Goal: Transaction & Acquisition: Purchase product/service

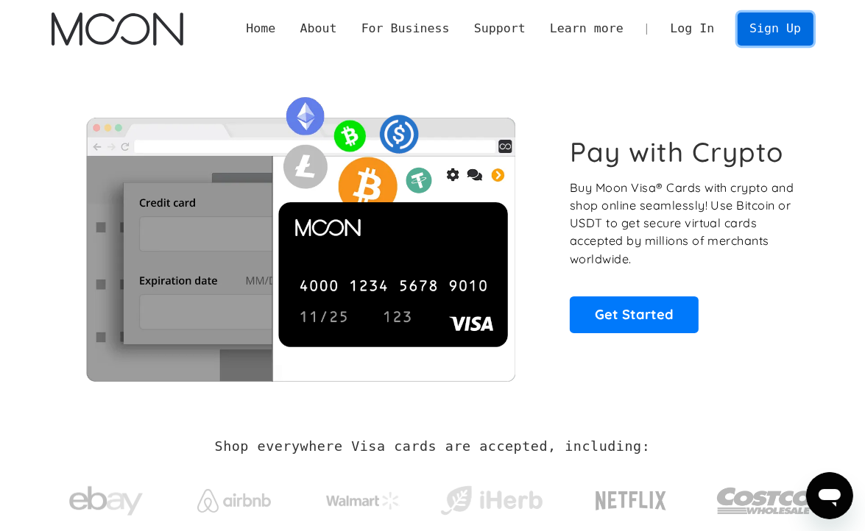
click at [769, 31] on link "Sign Up" at bounding box center [775, 29] width 76 height 33
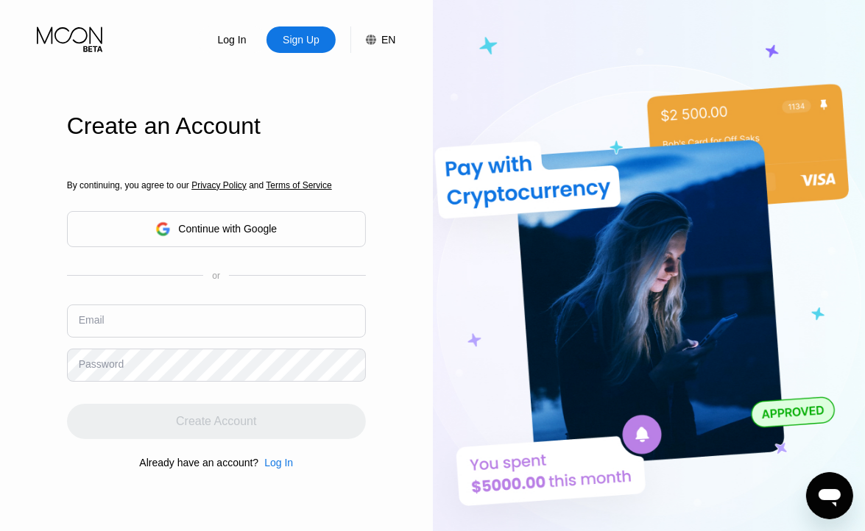
click at [213, 316] on div "Email" at bounding box center [216, 327] width 299 height 44
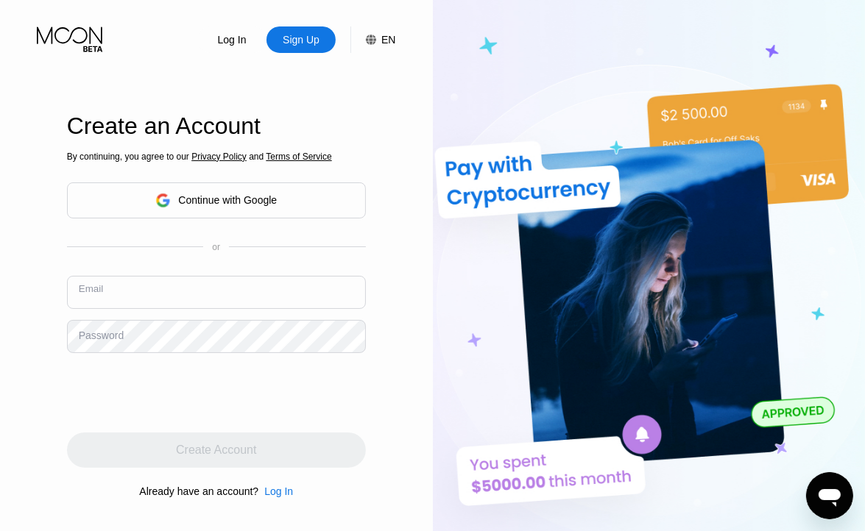
drag, startPoint x: 221, startPoint y: 294, endPoint x: 197, endPoint y: 299, distance: 24.1
click at [221, 294] on input "text" at bounding box center [216, 292] width 299 height 33
paste input "[EMAIL_ADDRESS][DOMAIN_NAME]"
type input "[EMAIL_ADDRESS][DOMAIN_NAME]"
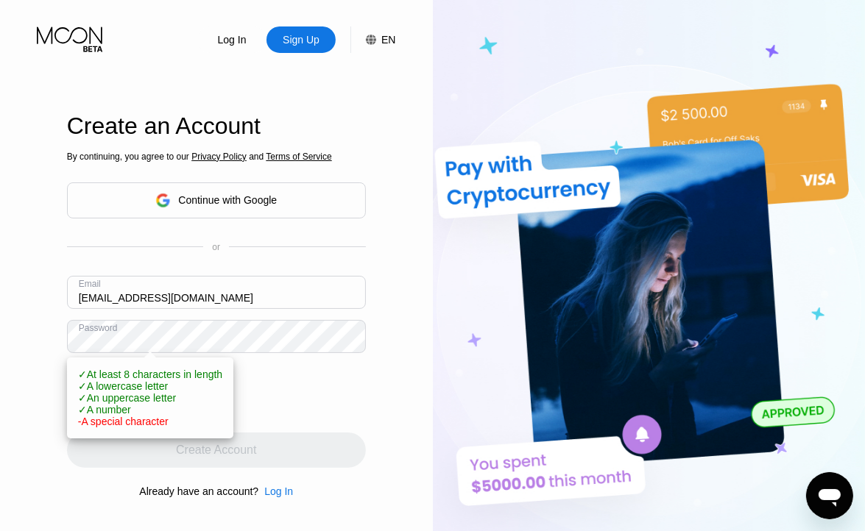
click at [373, 391] on div "Log In Sign Up EN Language English Save Create an Account By continuing, you ag…" at bounding box center [216, 292] width 433 height 584
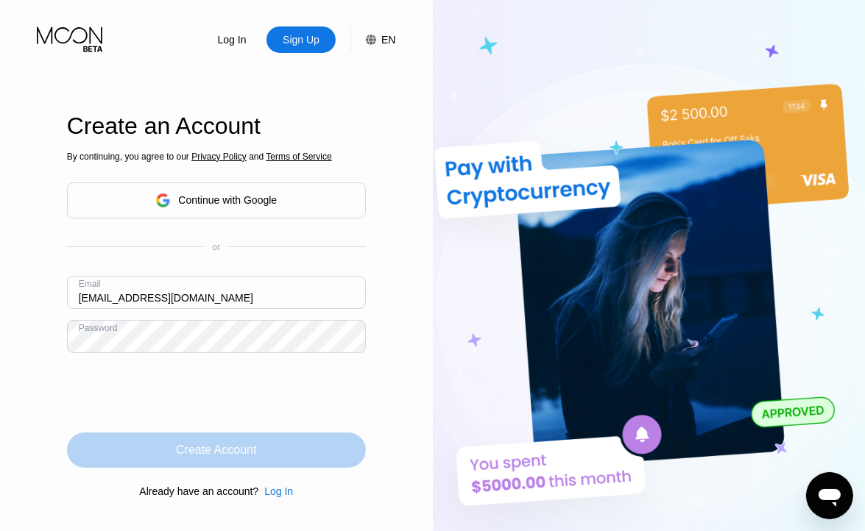
click at [226, 444] on div "Create Account" at bounding box center [216, 450] width 80 height 15
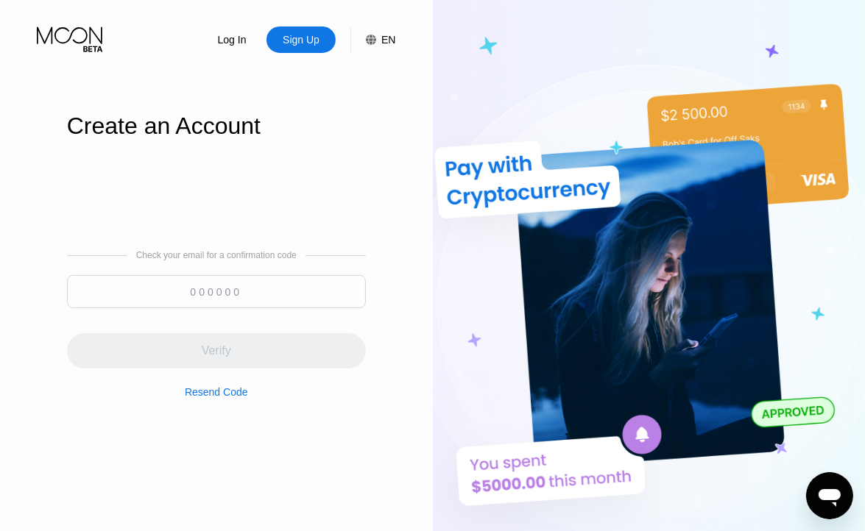
drag, startPoint x: 249, startPoint y: 290, endPoint x: 263, endPoint y: 242, distance: 49.8
click at [250, 287] on input at bounding box center [216, 291] width 299 height 33
paste input "101590"
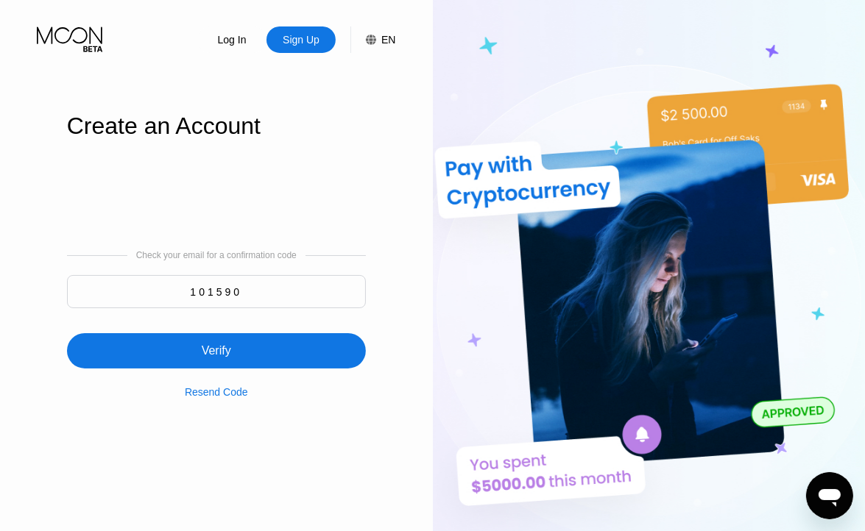
type input "101590"
click at [291, 339] on div "Verify" at bounding box center [216, 350] width 299 height 35
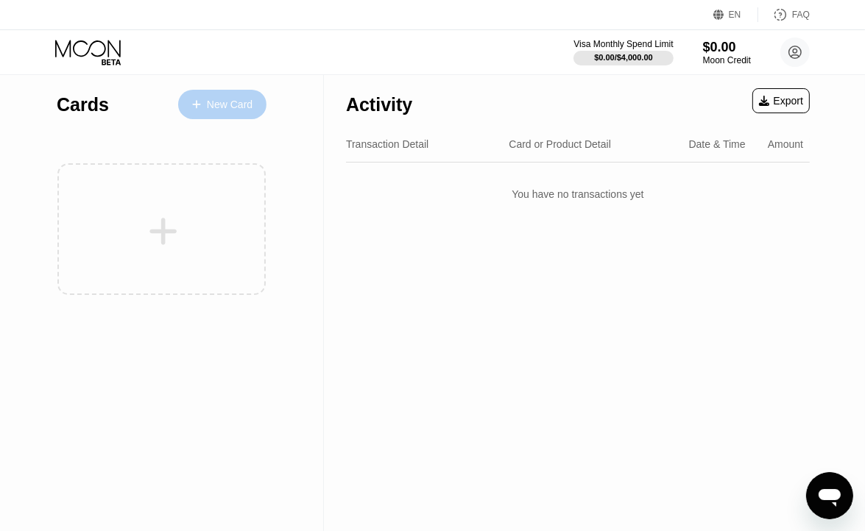
click at [226, 110] on div "New Card" at bounding box center [230, 105] width 46 height 13
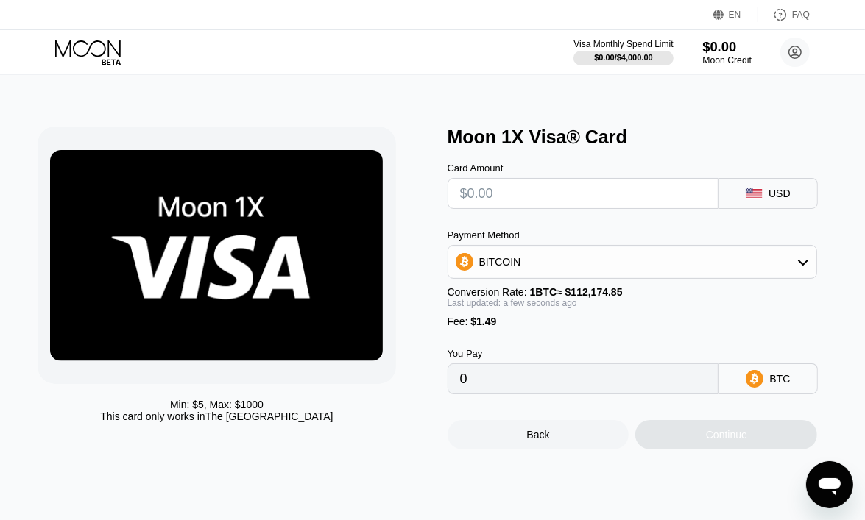
click at [724, 54] on div "$0.00" at bounding box center [726, 46] width 49 height 15
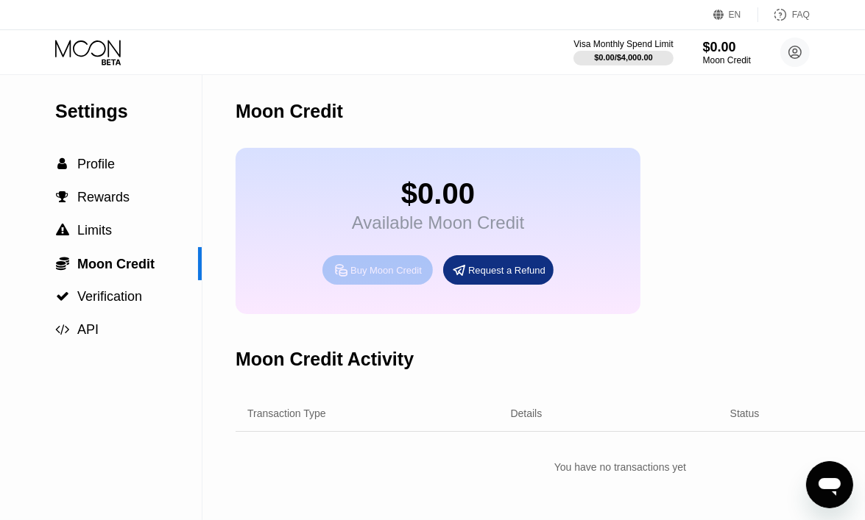
click at [374, 277] on div "Buy Moon Credit" at bounding box center [385, 270] width 71 height 13
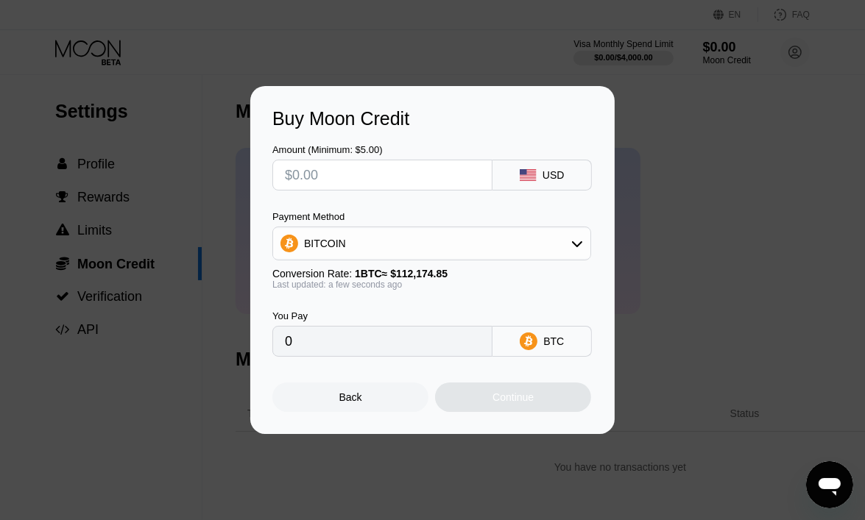
click at [426, 167] on input "text" at bounding box center [382, 174] width 195 height 29
type input "$13"
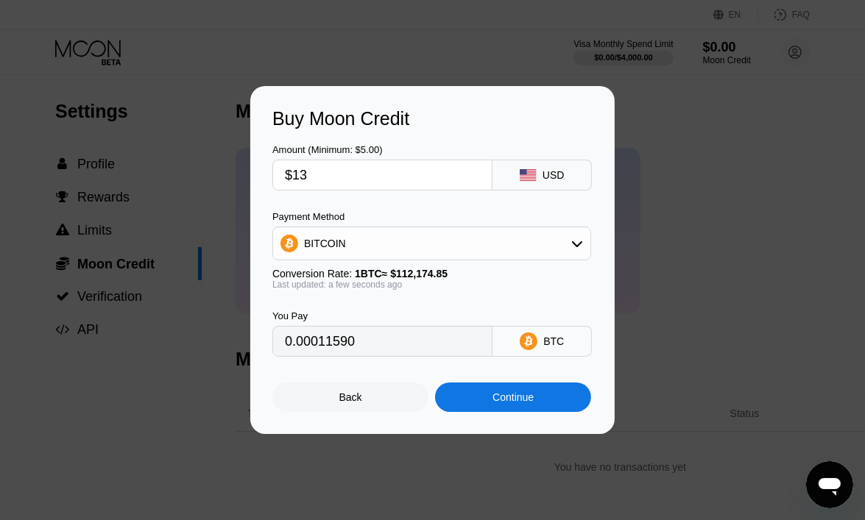
type input "0.00011590"
type input "$13"
click at [489, 136] on div "Amount (Minimum: $5.00) $13 USD" at bounding box center [432, 160] width 320 height 61
click at [434, 234] on div "BITCOIN" at bounding box center [431, 243] width 317 height 29
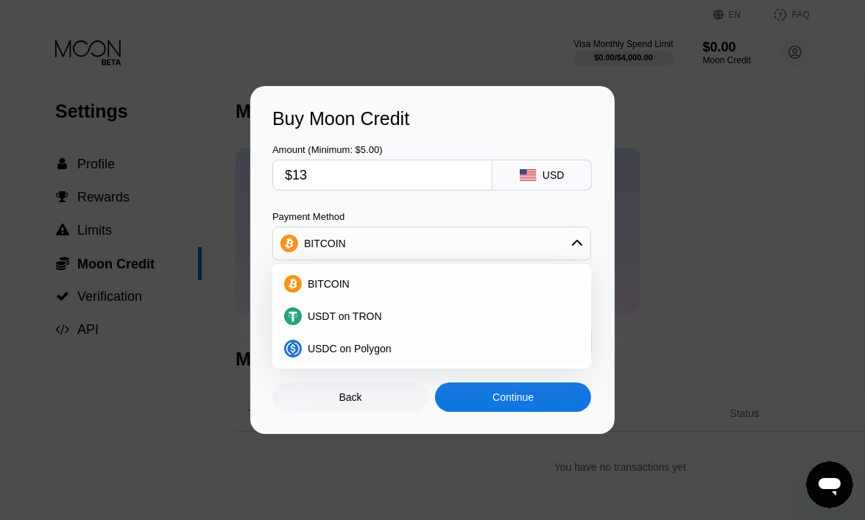
click at [438, 206] on div "Amount (Minimum: $5.00) $13 USD Payment Method BITCOIN BITCOIN USDT on TRON USD…" at bounding box center [432, 243] width 320 height 227
click at [492, 398] on div "Continue" at bounding box center [512, 397] width 41 height 12
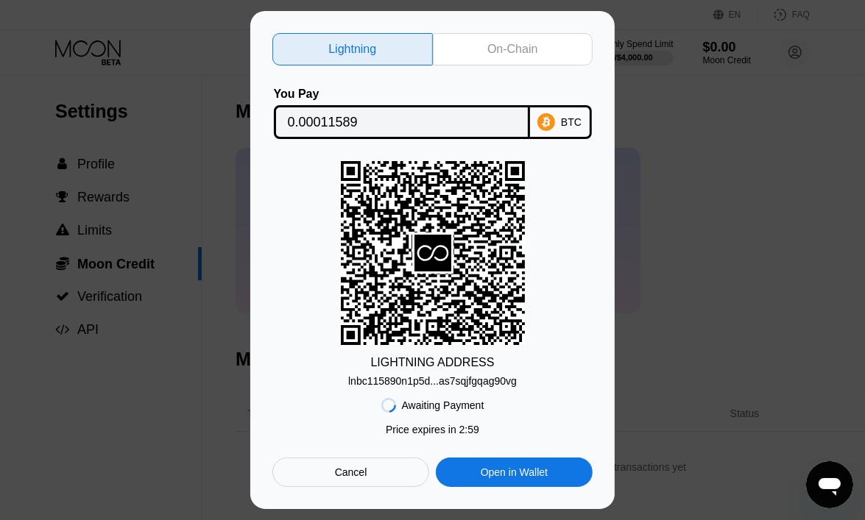
click at [745, 152] on div "Lightning On-Chain You Pay 0.00011589 BTC LIGHTNING ADDRESS lnbc115890n1p5d...a…" at bounding box center [432, 260] width 865 height 498
click at [397, 483] on div "Cancel" at bounding box center [350, 472] width 157 height 29
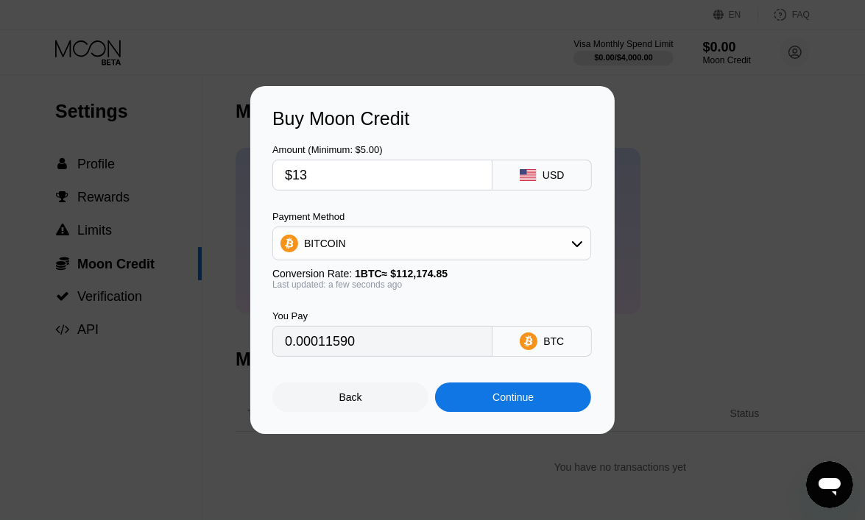
click at [540, 247] on div "BITCOIN" at bounding box center [431, 243] width 317 height 29
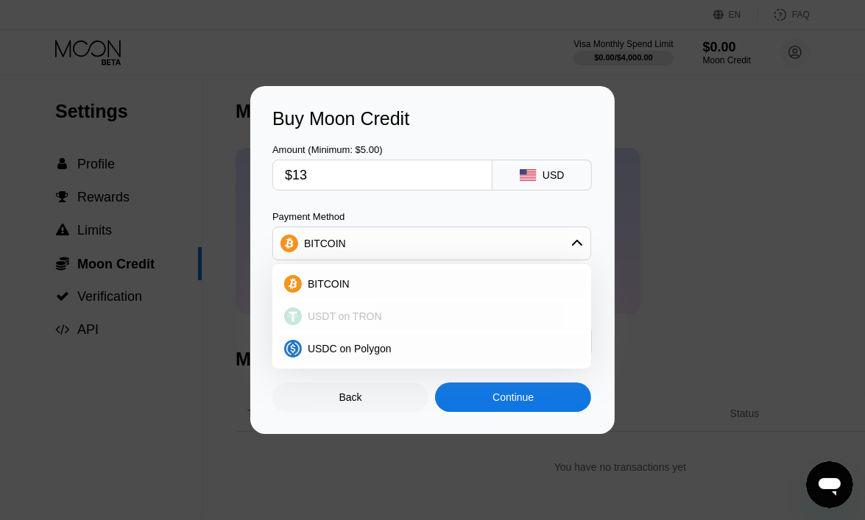
click at [341, 320] on span "USDT on TRON" at bounding box center [345, 317] width 74 height 12
type input "13.13"
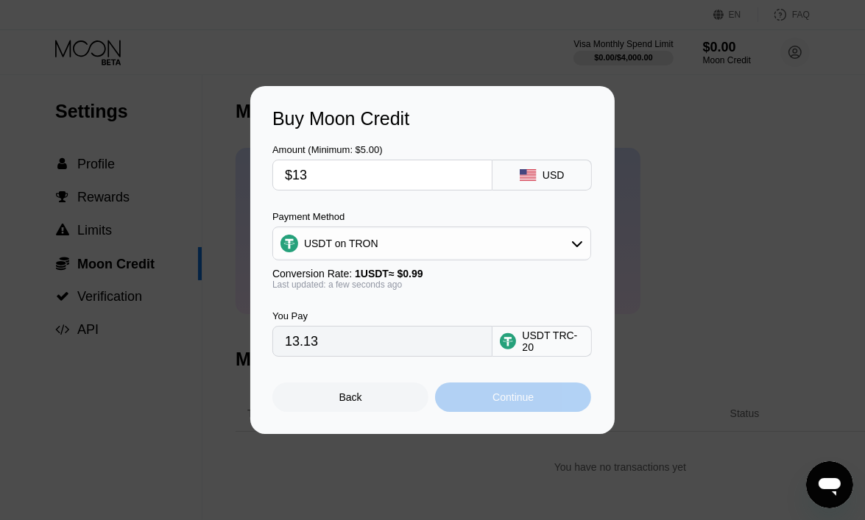
click at [509, 389] on div "Continue" at bounding box center [513, 397] width 156 height 29
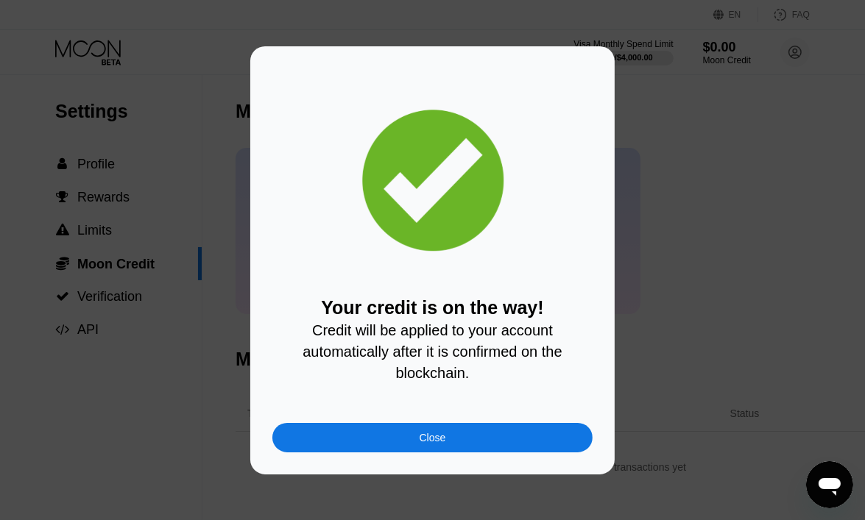
click at [486, 442] on div "Close" at bounding box center [432, 437] width 320 height 29
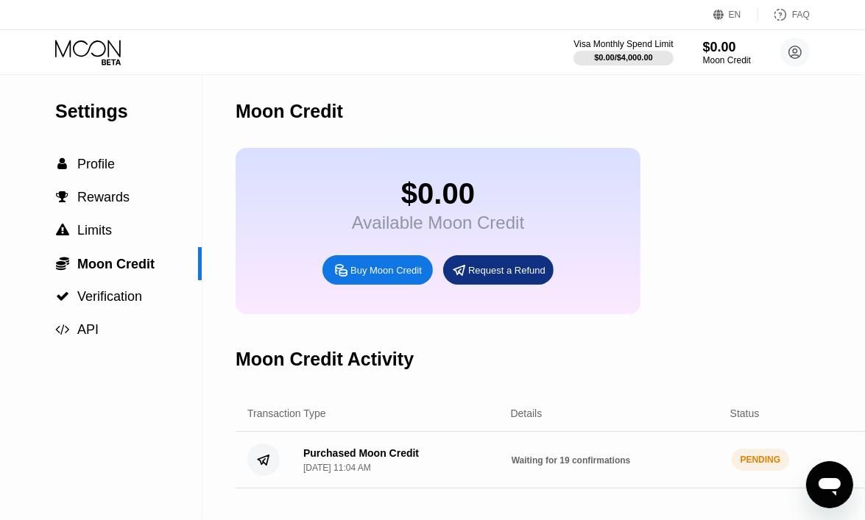
click at [118, 53] on icon at bounding box center [87, 48] width 65 height 17
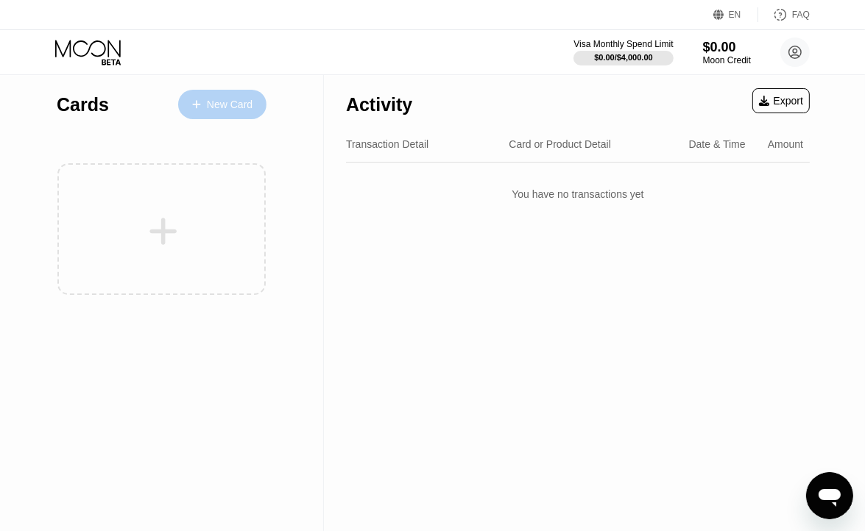
click at [202, 104] on div at bounding box center [204, 105] width 6 height 13
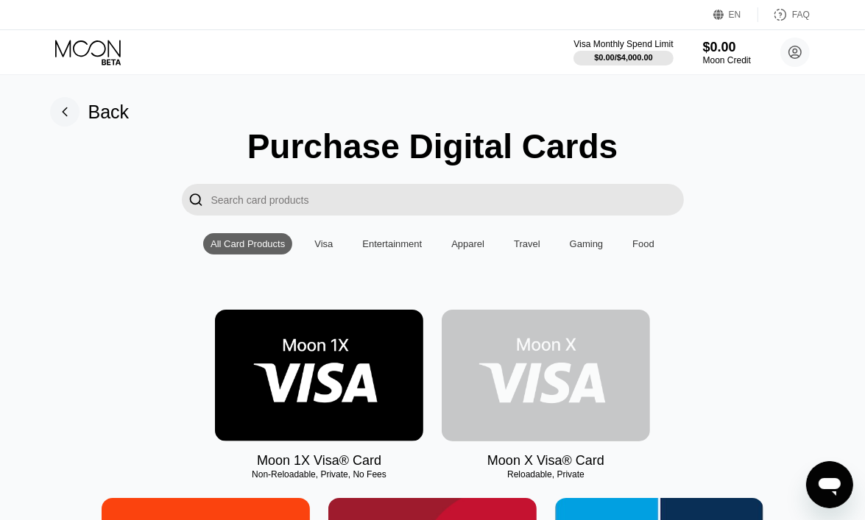
click at [528, 404] on img at bounding box center [545, 376] width 208 height 132
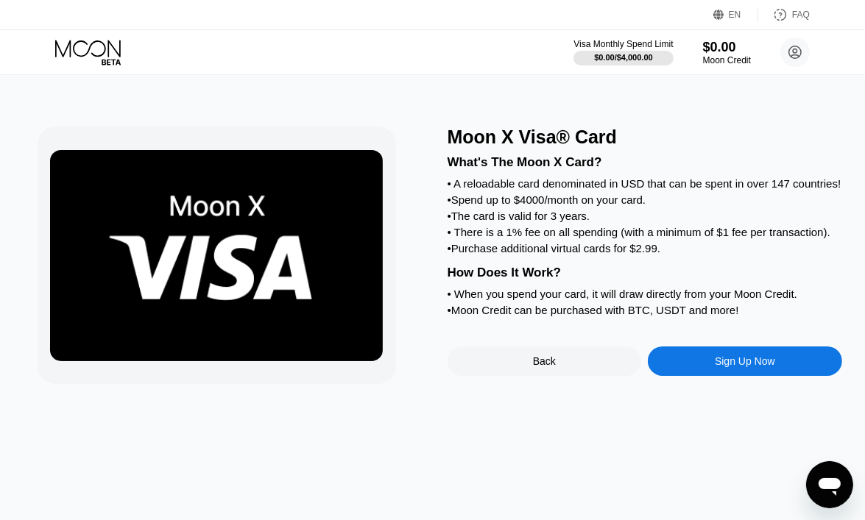
click at [725, 372] on div "Sign Up Now" at bounding box center [745, 361] width 194 height 29
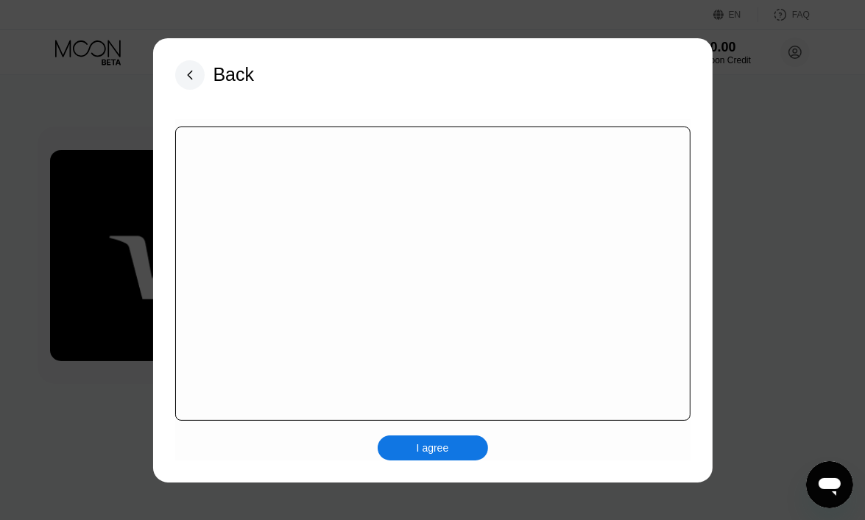
click at [436, 441] on div "I agree" at bounding box center [432, 289] width 515 height 341
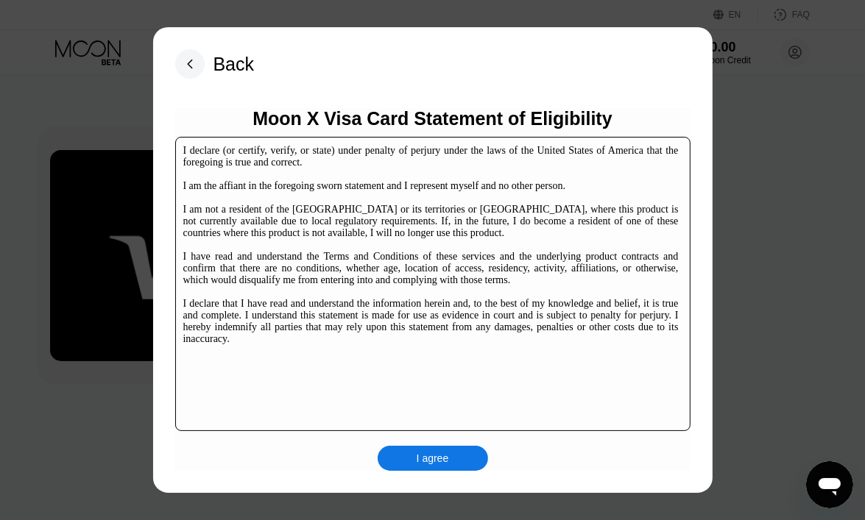
click at [468, 467] on div "I agree" at bounding box center [432, 458] width 110 height 25
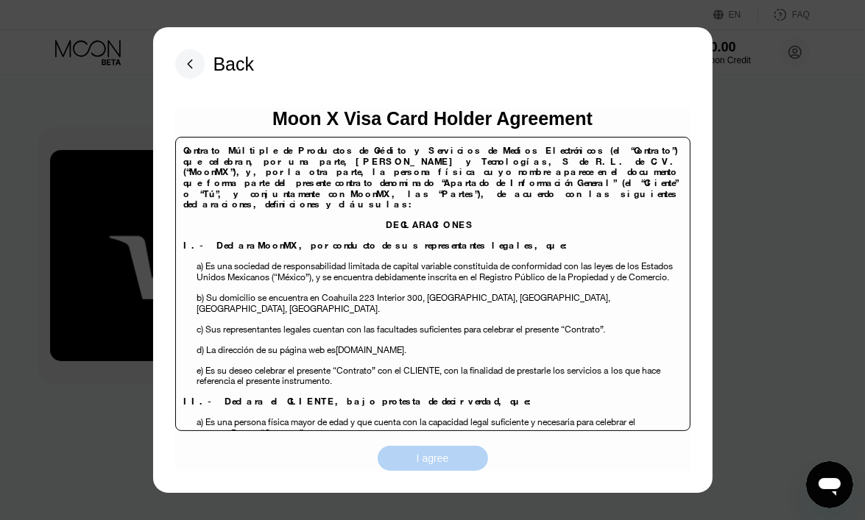
click at [433, 464] on div "I agree" at bounding box center [432, 458] width 32 height 13
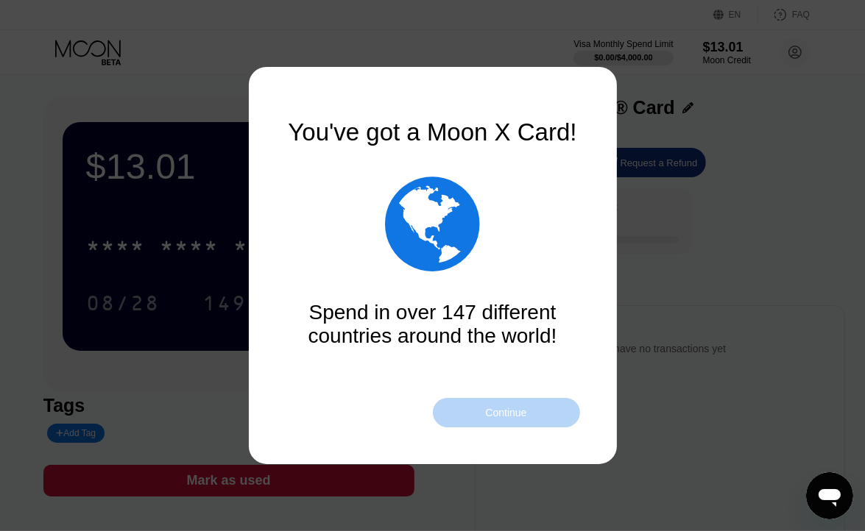
click at [494, 411] on div "Continue" at bounding box center [505, 413] width 41 height 12
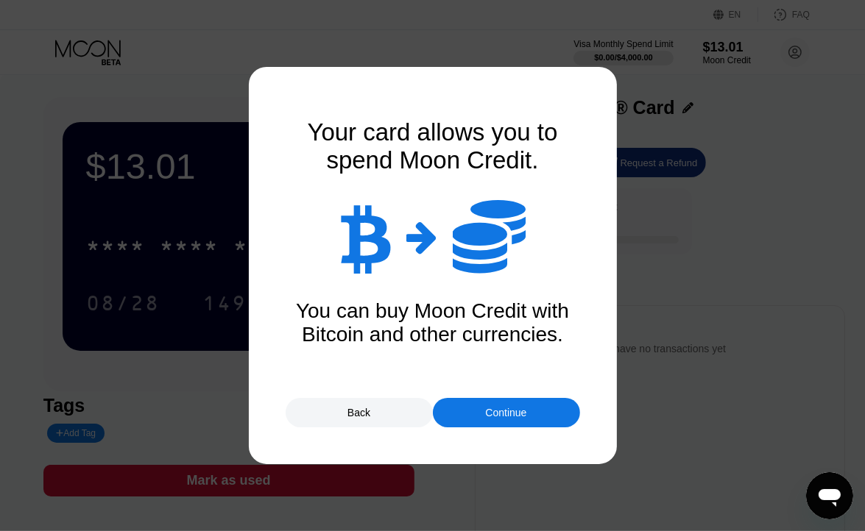
click at [467, 411] on div "Continue" at bounding box center [506, 412] width 147 height 29
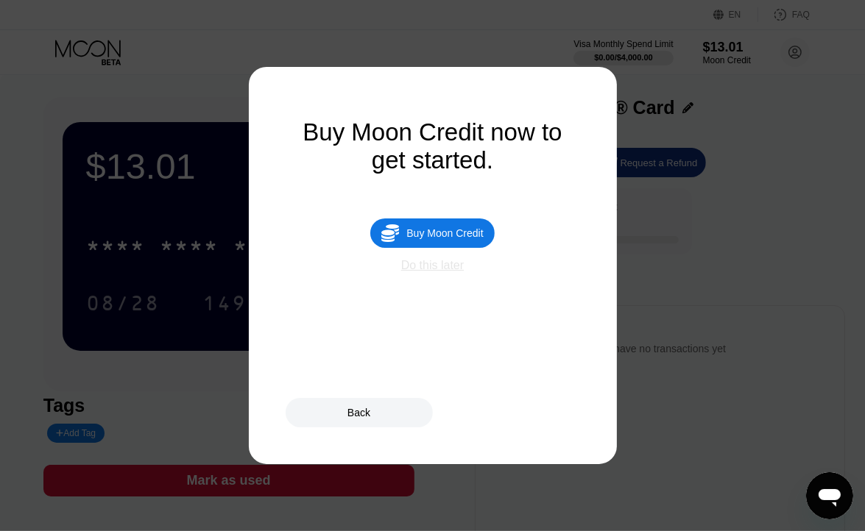
click at [444, 272] on div "Do this later" at bounding box center [432, 265] width 63 height 13
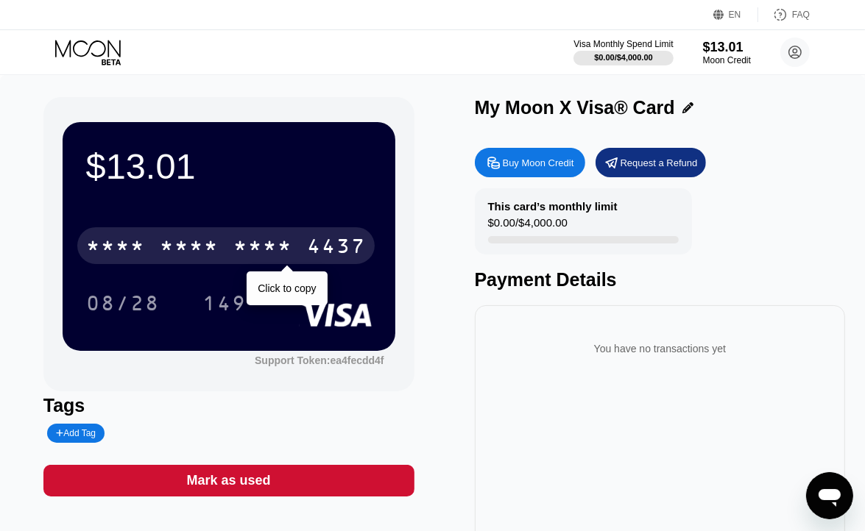
click at [307, 259] on div "4437" at bounding box center [336, 248] width 59 height 24
click at [302, 243] on div "[CREDIT_CARD_NUMBER]" at bounding box center [225, 245] width 297 height 37
click at [291, 247] on div "* * * *" at bounding box center [262, 248] width 59 height 24
click at [305, 244] on div "[CREDIT_CARD_NUMBER]" at bounding box center [225, 245] width 297 height 37
click at [271, 249] on div "* * * *" at bounding box center [262, 248] width 59 height 24
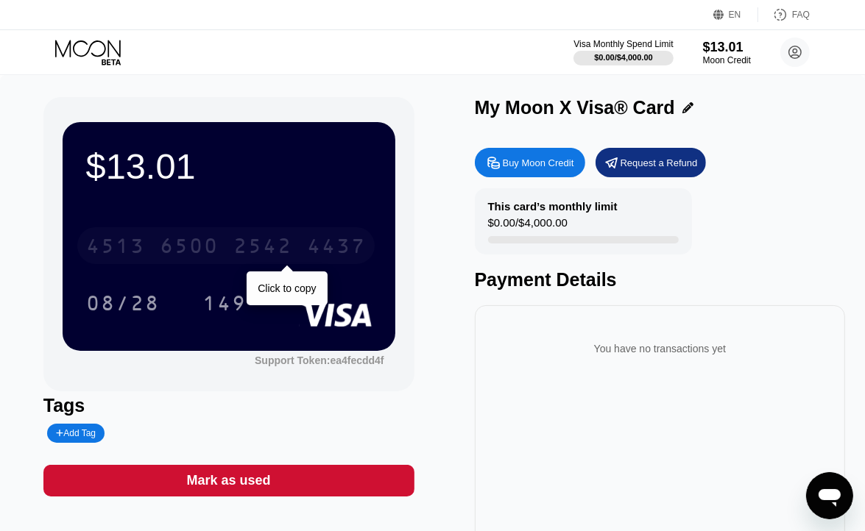
click at [324, 247] on div "4437" at bounding box center [336, 248] width 59 height 24
